Goal: Transaction & Acquisition: Subscribe to service/newsletter

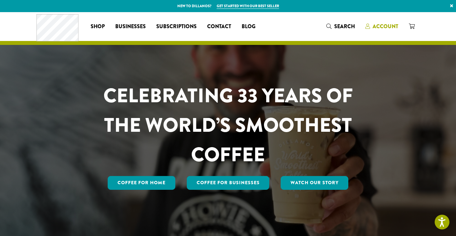
click at [384, 25] on span "Account" at bounding box center [385, 27] width 26 height 8
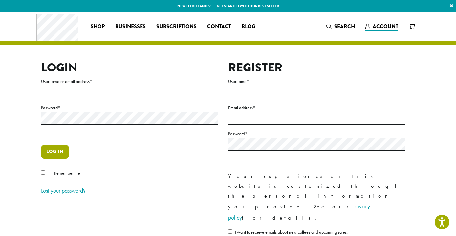
type input "********"
click at [63, 150] on button "Log in" at bounding box center [55, 152] width 28 height 14
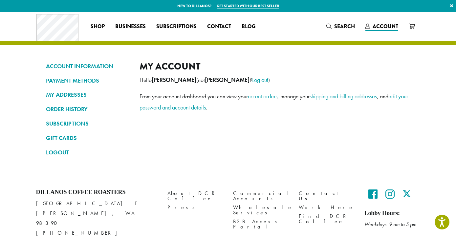
click at [77, 124] on link "SUBSCRIPTIONS" at bounding box center [88, 123] width 84 height 11
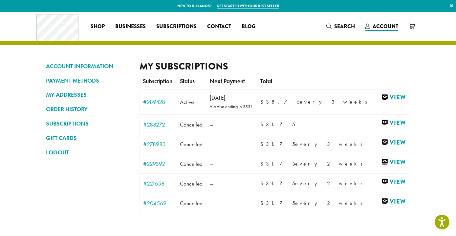
click at [383, 97] on link "View" at bounding box center [393, 97] width 25 height 8
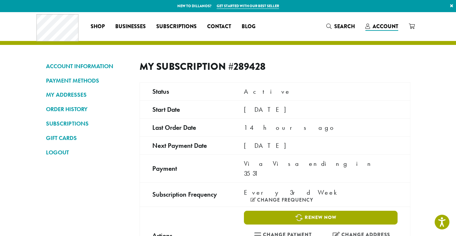
click at [355, 211] on link "Renew now" at bounding box center [320, 218] width 153 height 14
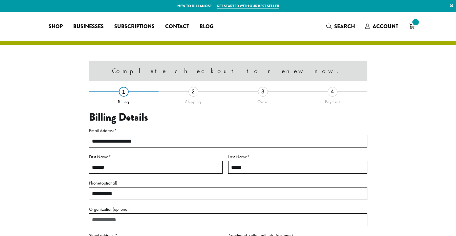
select select "**"
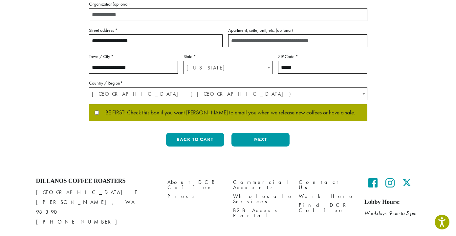
scroll to position [176, 0]
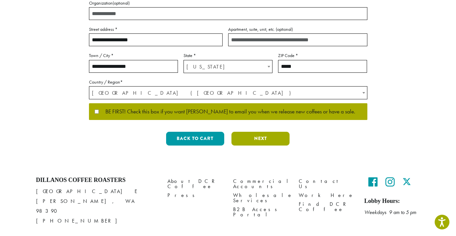
click at [258, 143] on button "Next" at bounding box center [260, 139] width 58 height 14
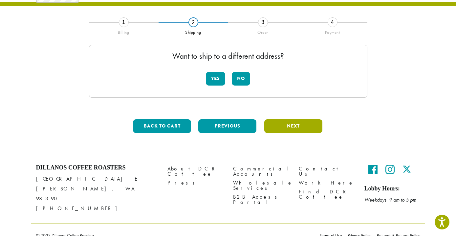
scroll to position [37, 0]
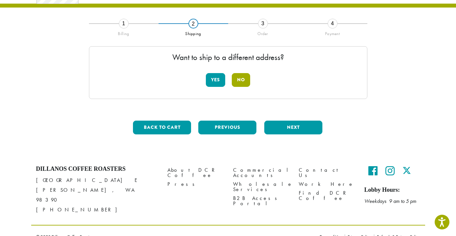
click at [242, 83] on button "No" at bounding box center [241, 80] width 18 height 14
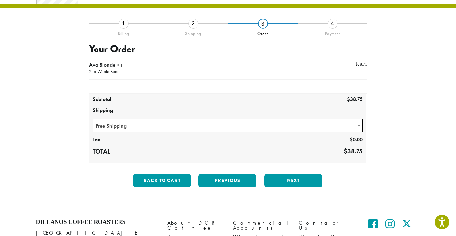
click at [361, 126] on span at bounding box center [359, 125] width 7 height 13
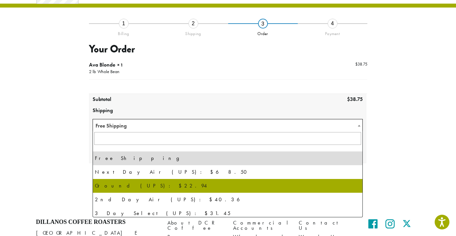
scroll to position [45, 0]
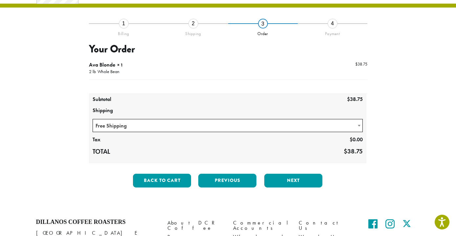
click at [415, 159] on div "**********" at bounding box center [228, 92] width 394 height 234
click at [314, 177] on button "Next" at bounding box center [293, 181] width 58 height 14
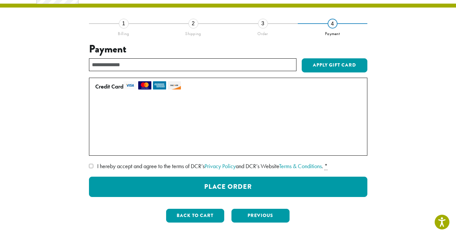
click at [99, 133] on label "• • • 3531 (expires 11/27)" at bounding box center [226, 133] width 263 height 10
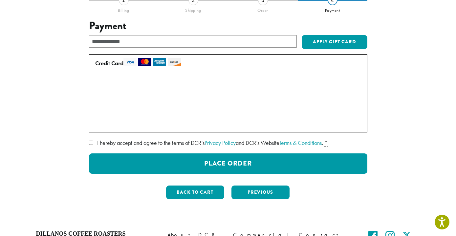
scroll to position [61, 0]
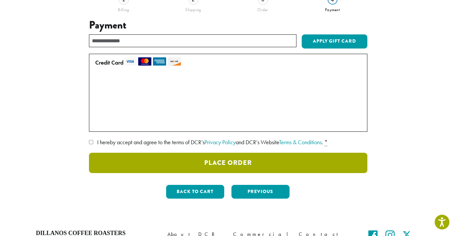
click at [203, 163] on button "Place Order" at bounding box center [228, 163] width 278 height 20
